Goal: Task Accomplishment & Management: Manage account settings

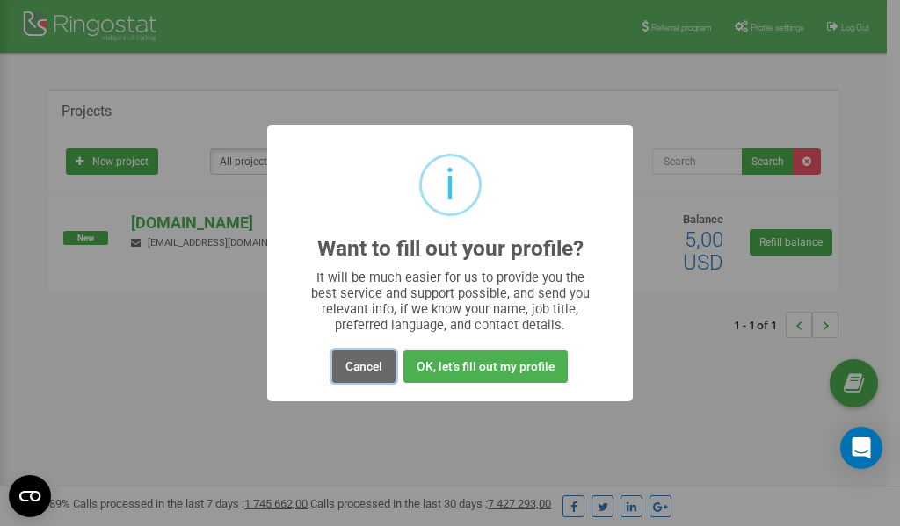
click at [362, 365] on button "Cancel" at bounding box center [363, 367] width 63 height 33
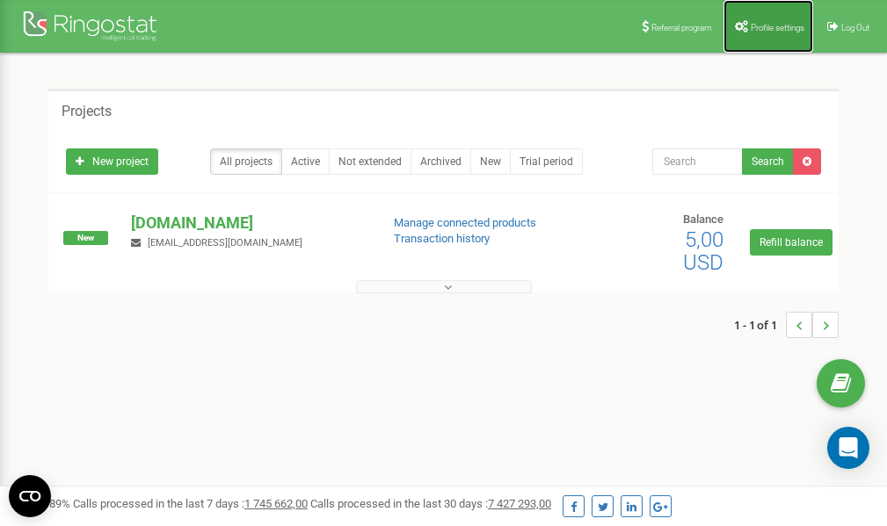
click at [753, 24] on span "Profile settings" at bounding box center [778, 28] width 54 height 10
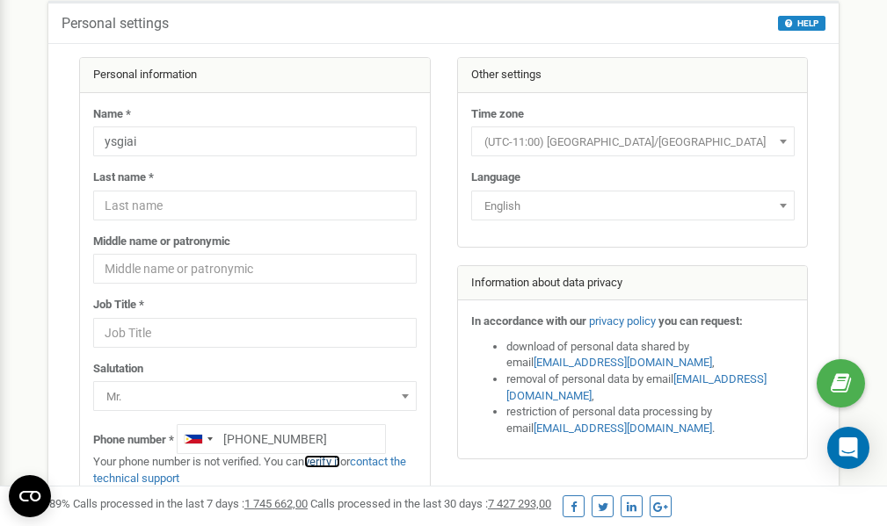
click at [338, 463] on link "verify it" at bounding box center [322, 461] width 36 height 13
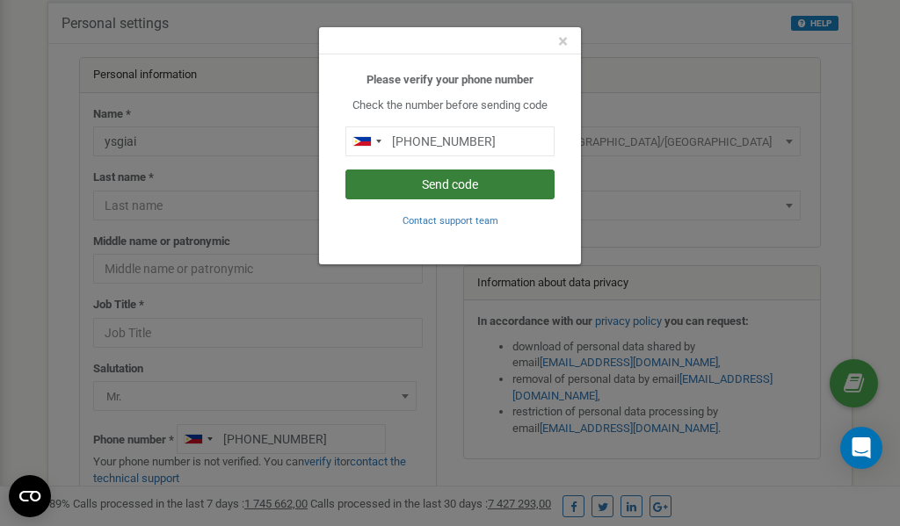
click at [446, 185] on button "Send code" at bounding box center [449, 185] width 209 height 30
